Goal: Task Accomplishment & Management: Use online tool/utility

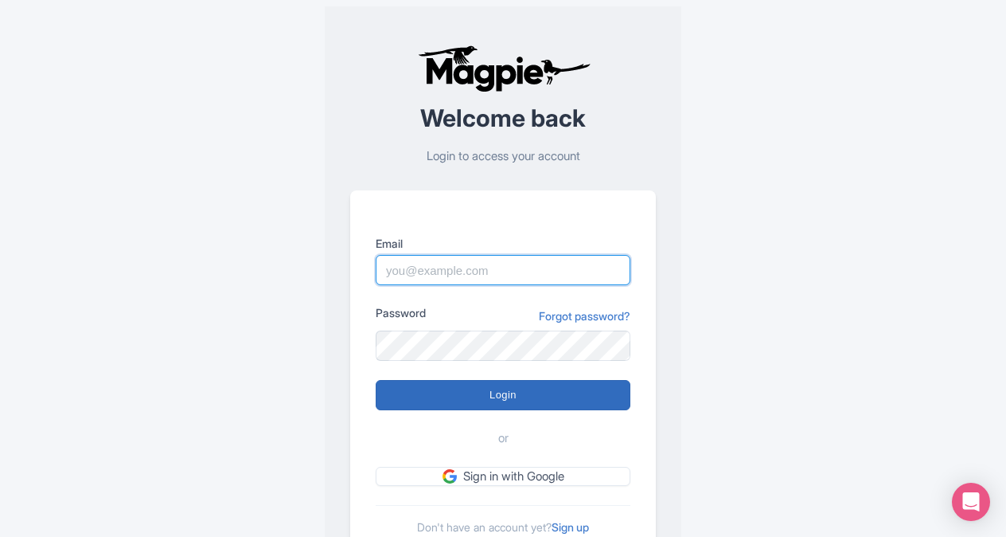
type input "butch.sager@intrepidtravel.com"
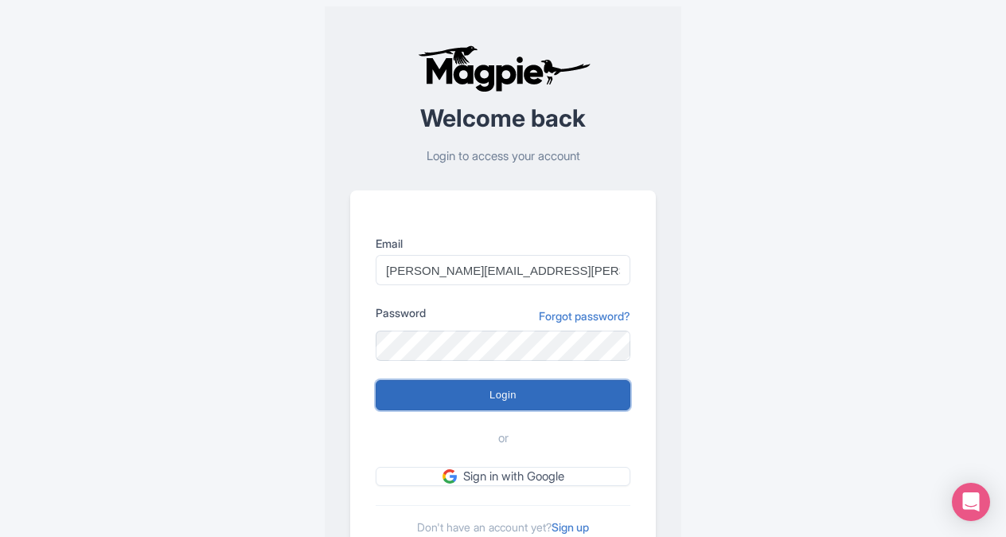
click at [492, 397] on input "Login" at bounding box center [503, 395] width 255 height 30
type input "Logging in..."
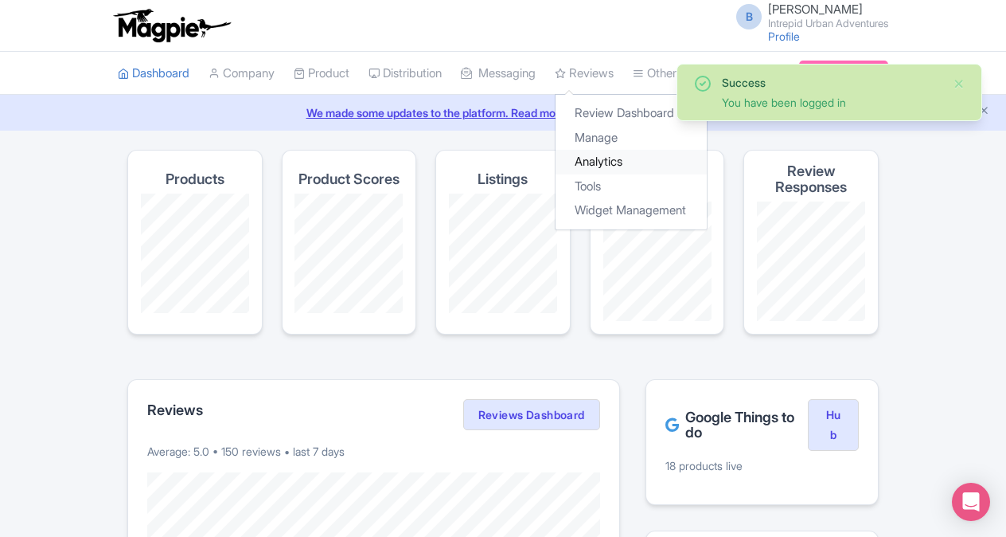
click at [623, 161] on link "Analytics" at bounding box center [631, 162] width 151 height 25
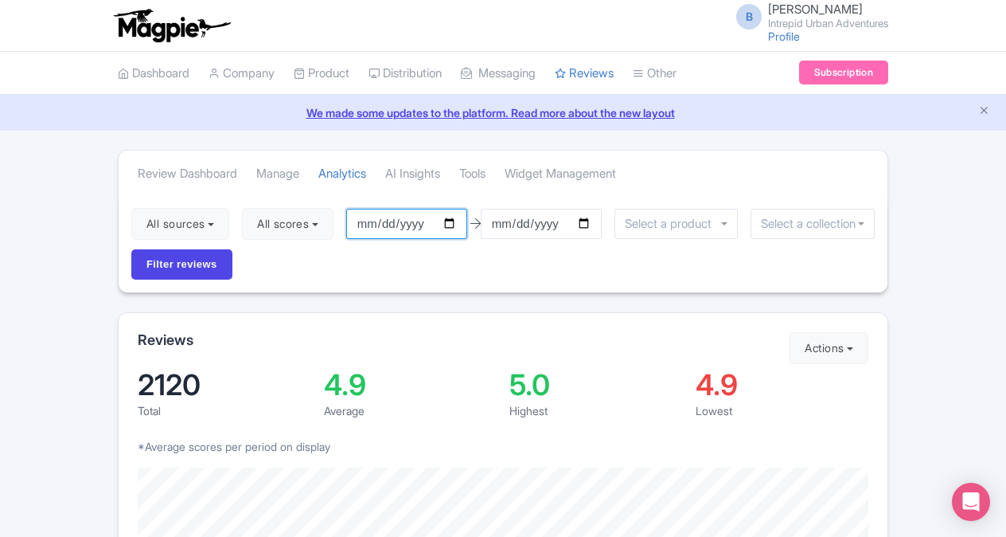
click at [453, 220] on input "2025-06-12" at bounding box center [406, 224] width 121 height 30
type input "[DATE]"
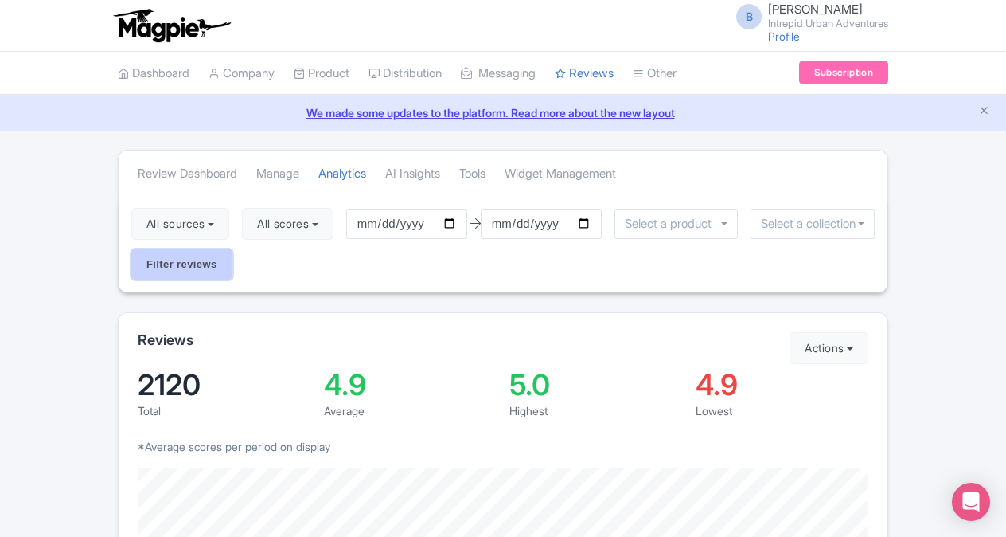
click at [197, 264] on input "Filter reviews" at bounding box center [181, 264] width 101 height 30
click at [806, 221] on input "select-one" at bounding box center [813, 224] width 104 height 14
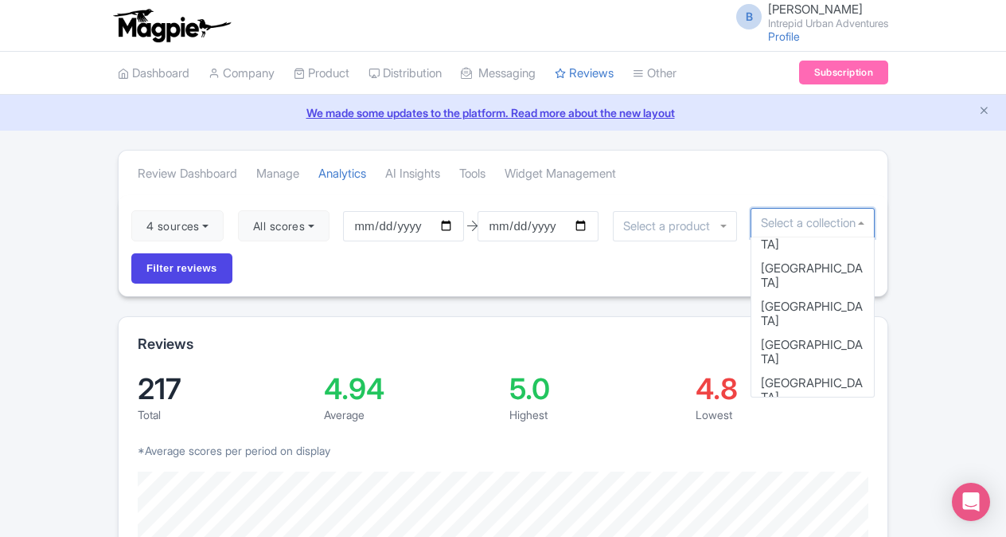
scroll to position [158, 0]
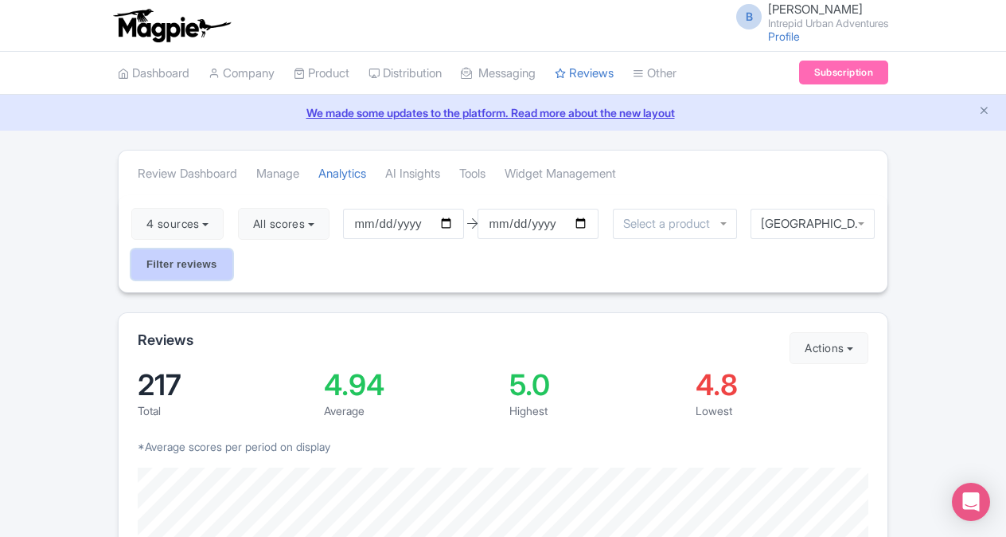
click at [161, 264] on input "Filter reviews" at bounding box center [181, 264] width 101 height 30
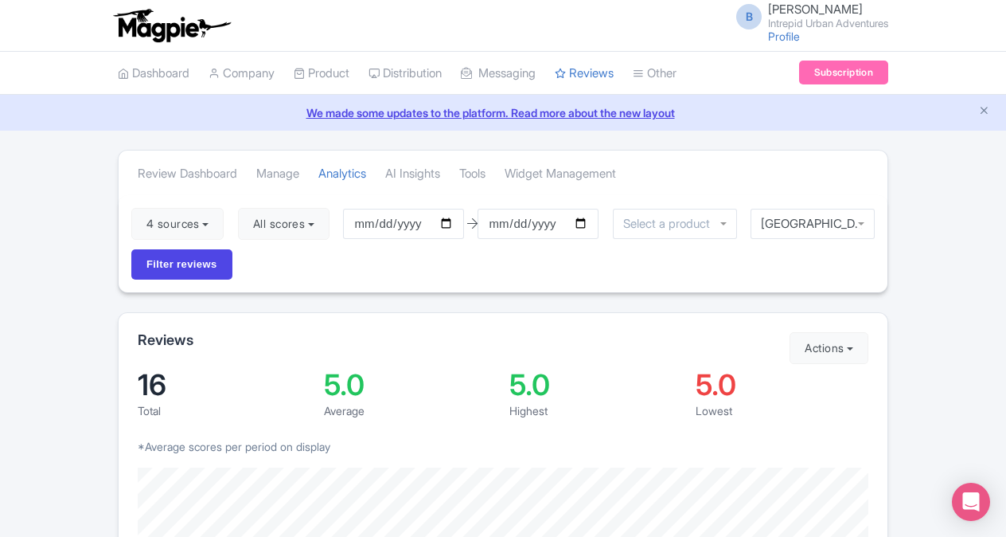
click at [860, 221] on div "[GEOGRAPHIC_DATA]" at bounding box center [813, 224] width 124 height 30
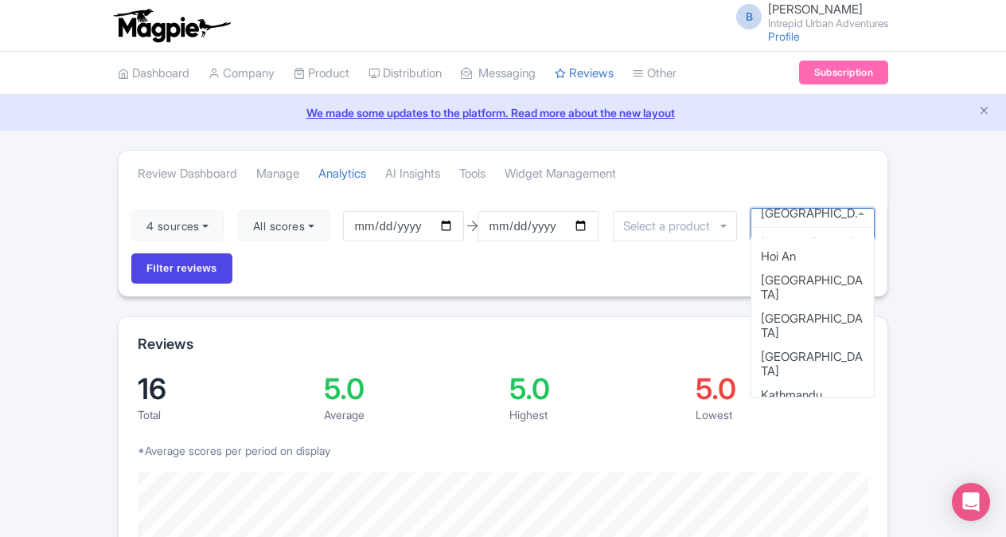
scroll to position [634, 0]
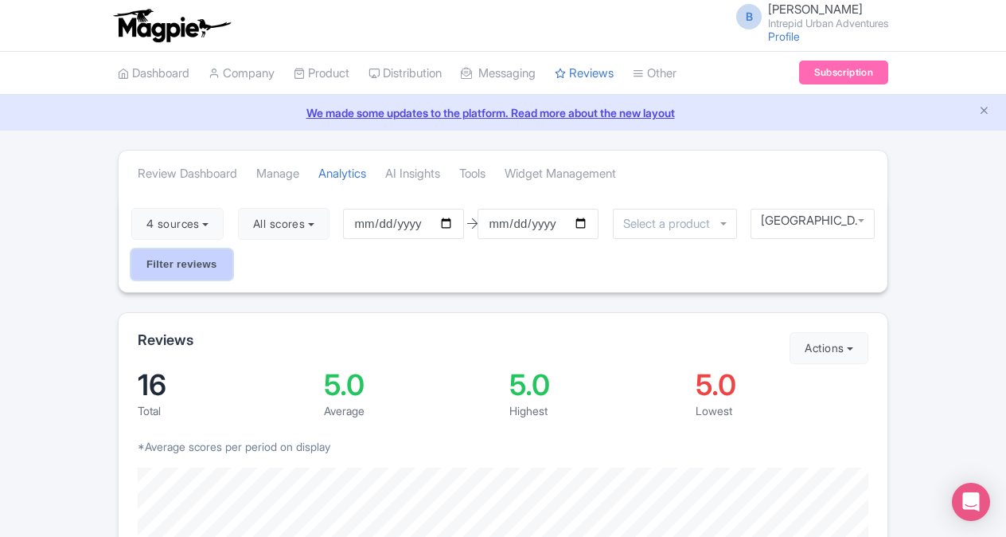
click at [199, 257] on input "Filter reviews" at bounding box center [181, 264] width 101 height 30
